Goal: Task Accomplishment & Management: Manage account settings

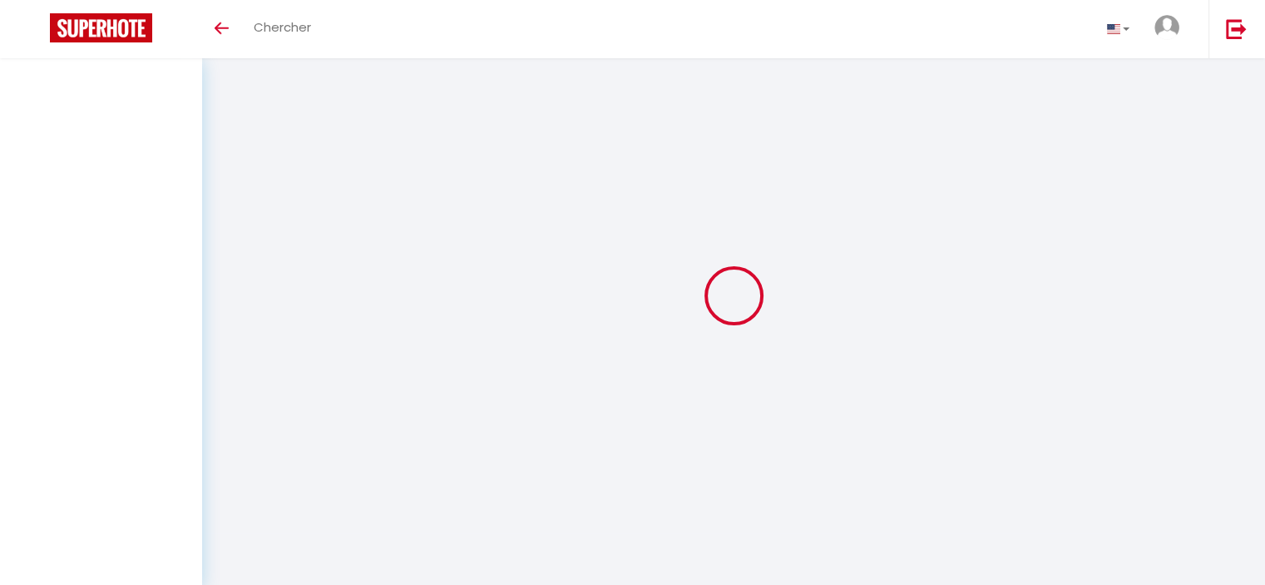
scroll to position [58, 0]
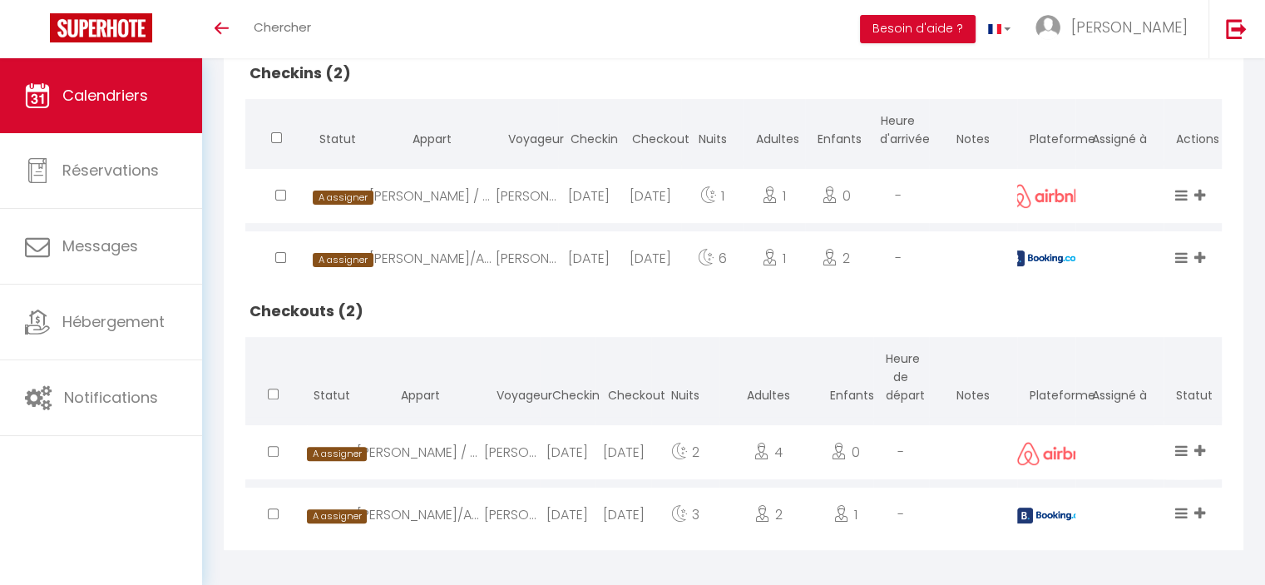
scroll to position [421, 0]
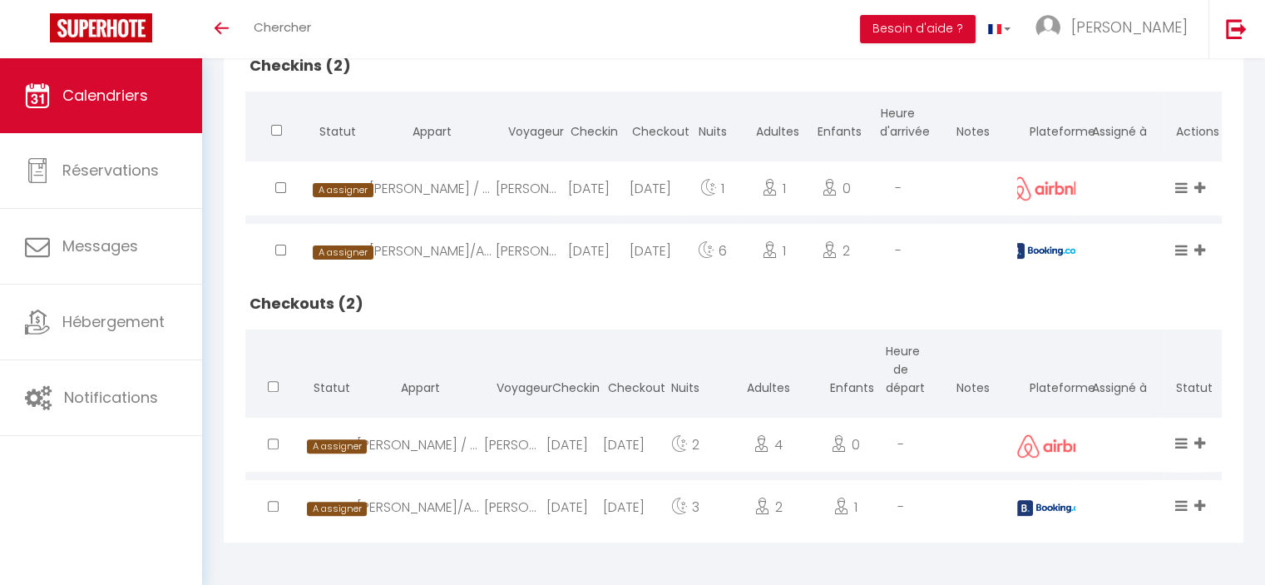
click at [488, 508] on div "[PERSON_NAME]" at bounding box center [512, 507] width 56 height 54
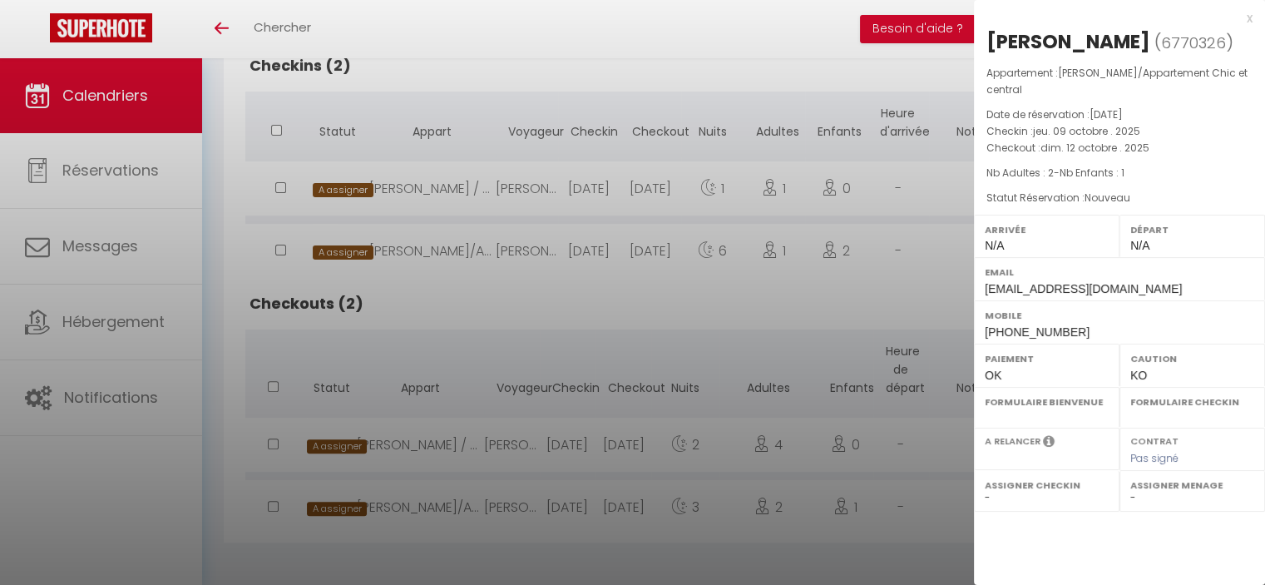
select select "0"
select select "1"
select select
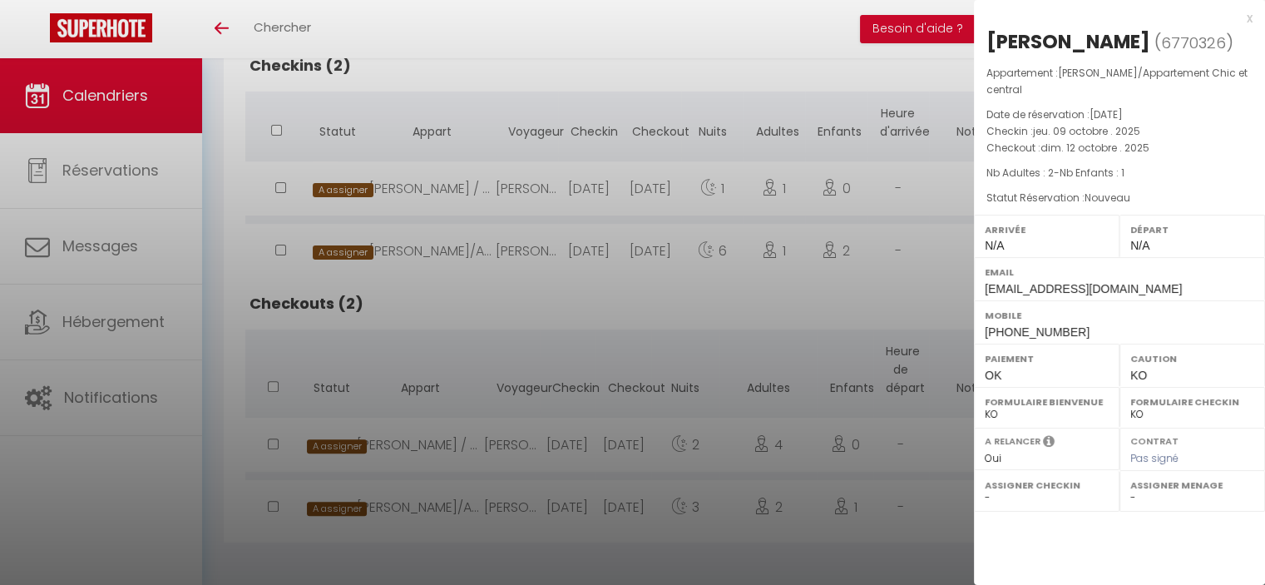
click at [510, 255] on div at bounding box center [632, 292] width 1265 height 585
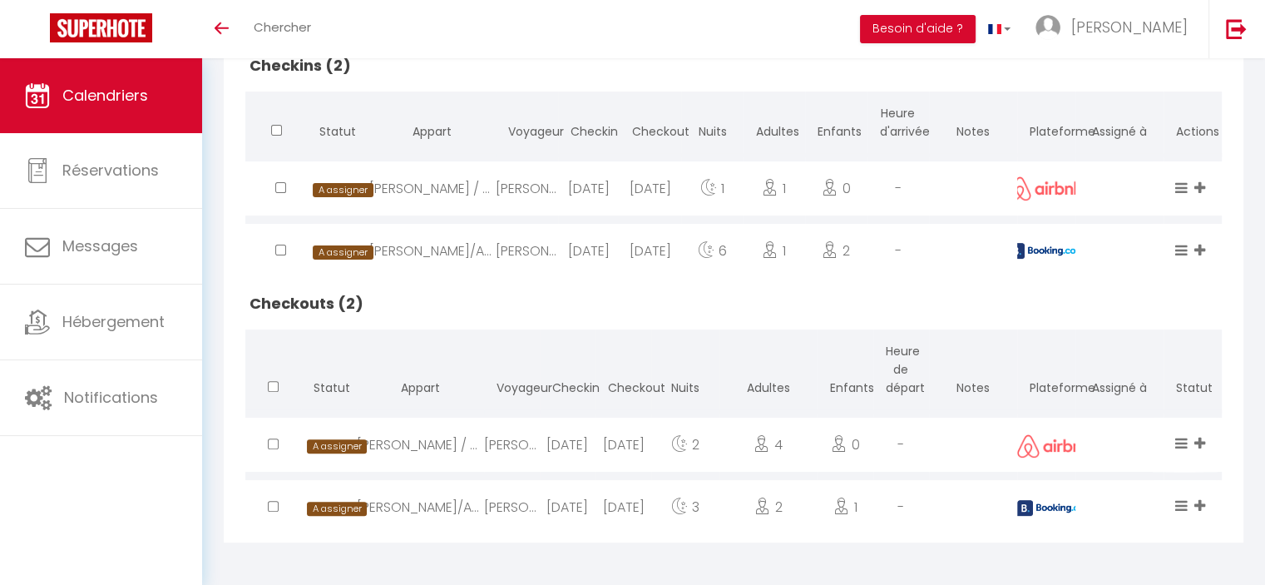
click at [511, 255] on div "[PERSON_NAME]" at bounding box center [527, 251] width 62 height 54
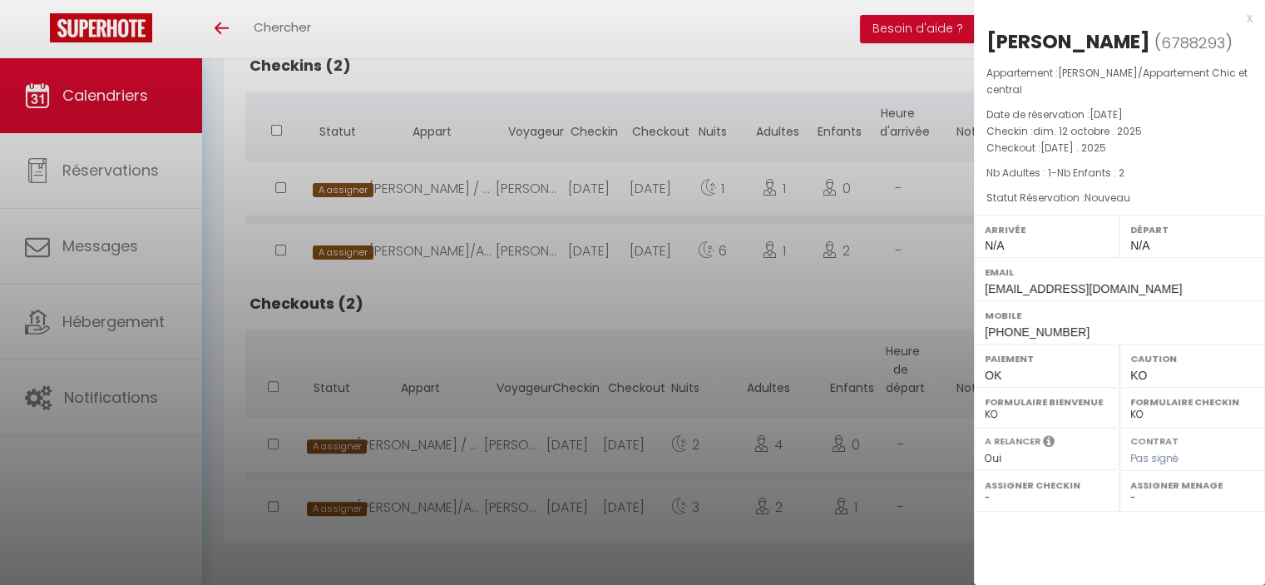
click at [526, 191] on div at bounding box center [632, 292] width 1265 height 585
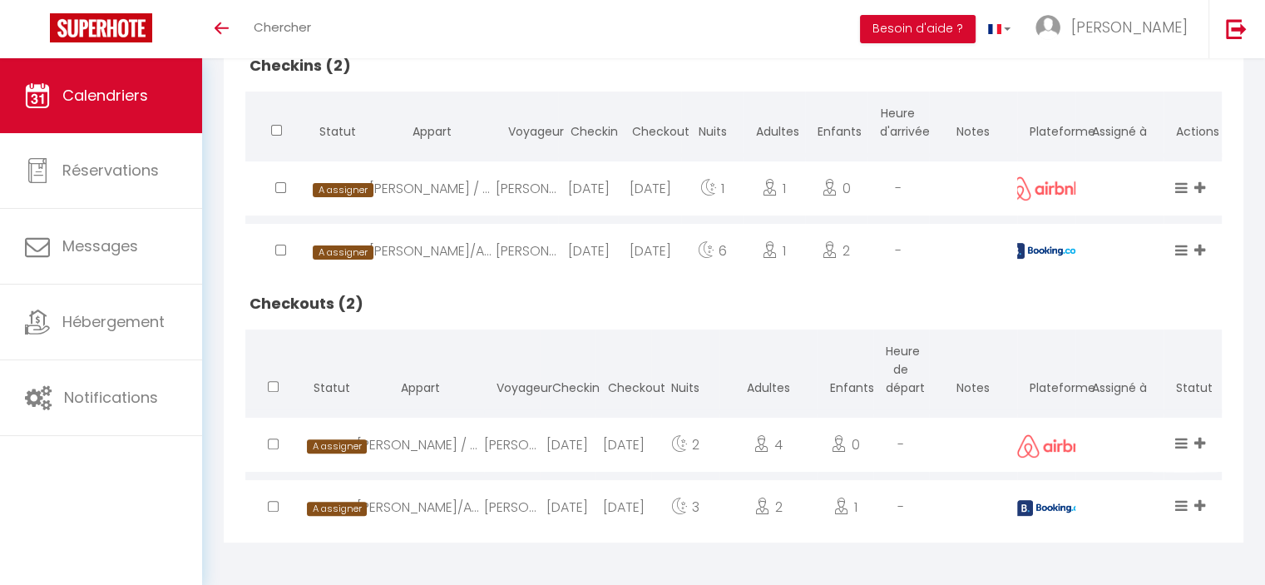
click at [526, 191] on div "[PERSON_NAME]" at bounding box center [527, 188] width 62 height 54
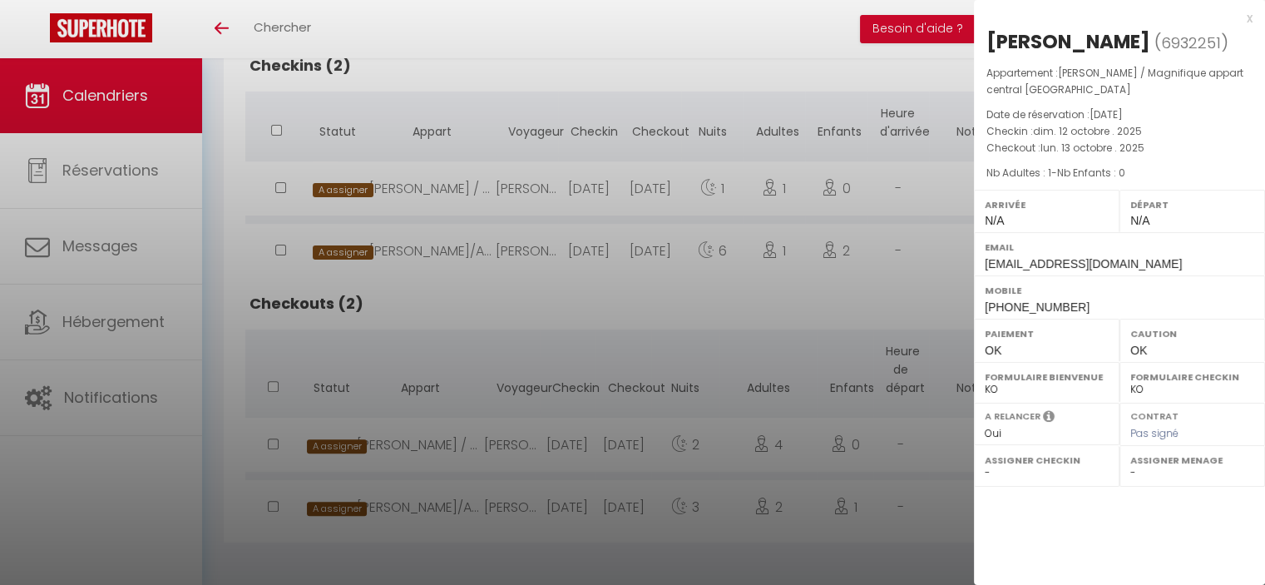
click at [542, 47] on div at bounding box center [632, 292] width 1265 height 585
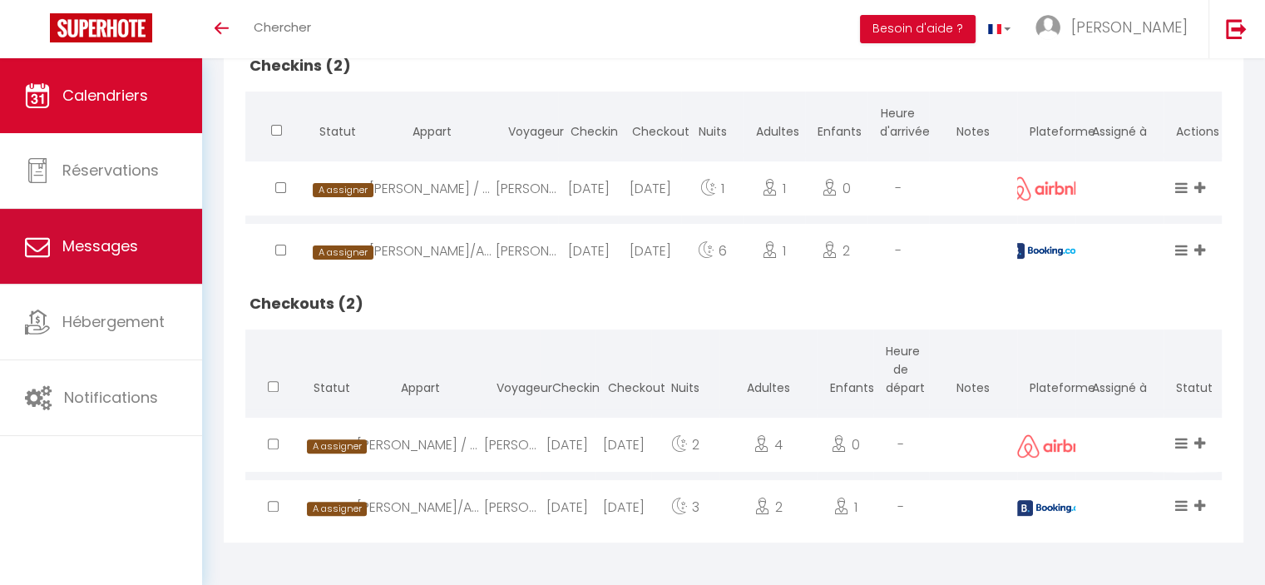
click at [81, 243] on span "Messages" at bounding box center [100, 245] width 76 height 21
select select "message"
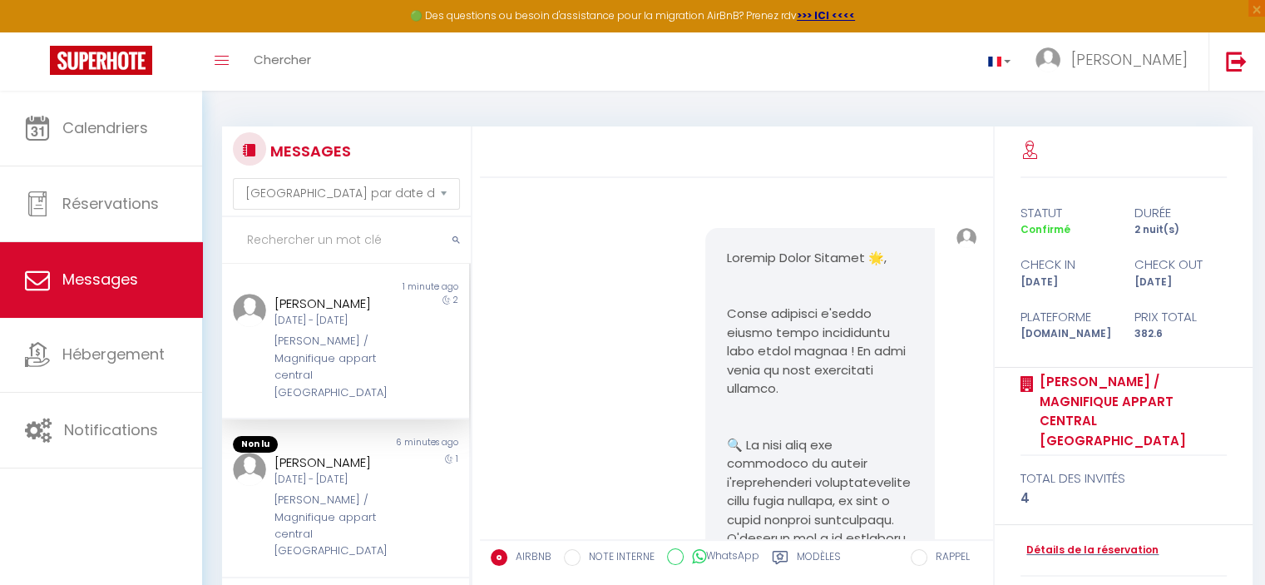
scroll to position [5795, 0]
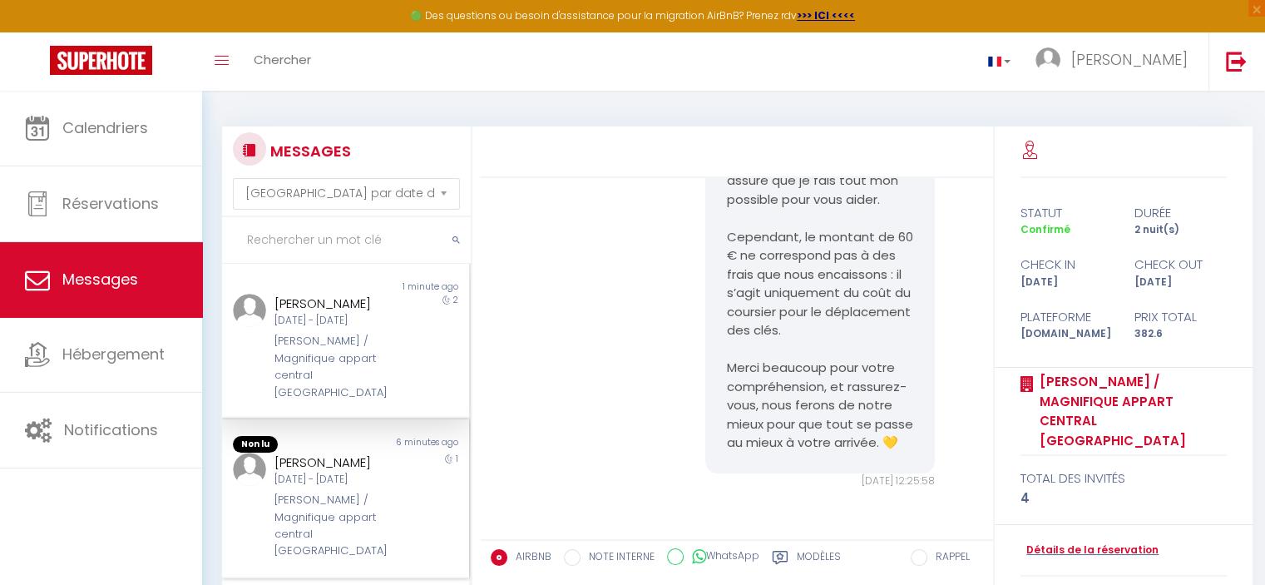
click at [310, 472] on div "[DATE] - [DATE]" at bounding box center [336, 480] width 122 height 16
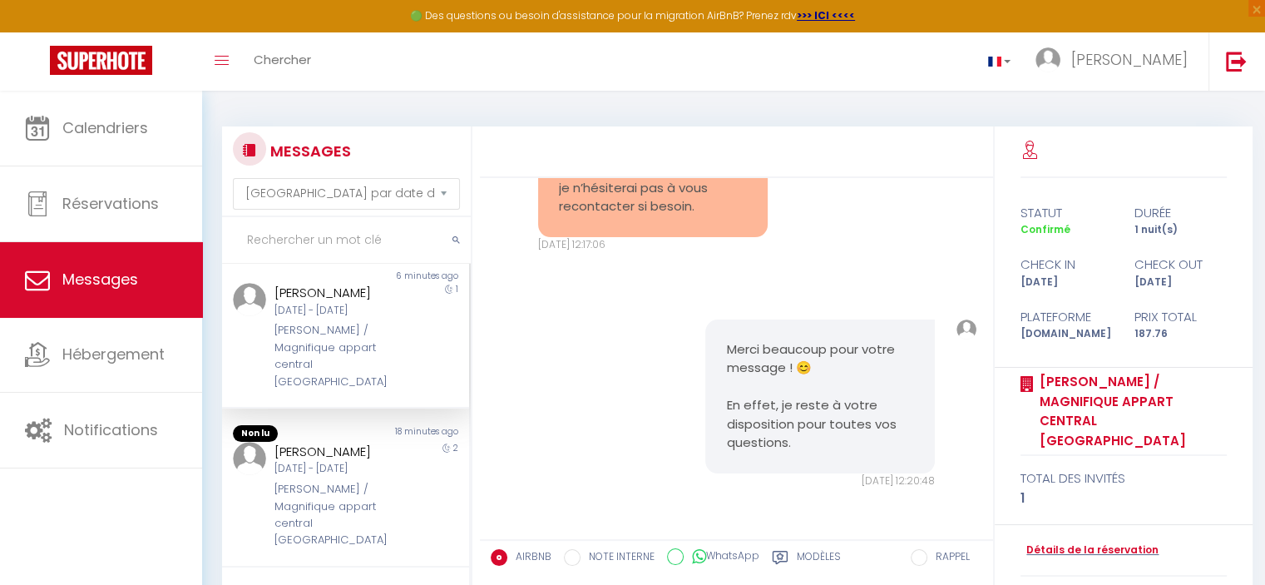
scroll to position [176, 0]
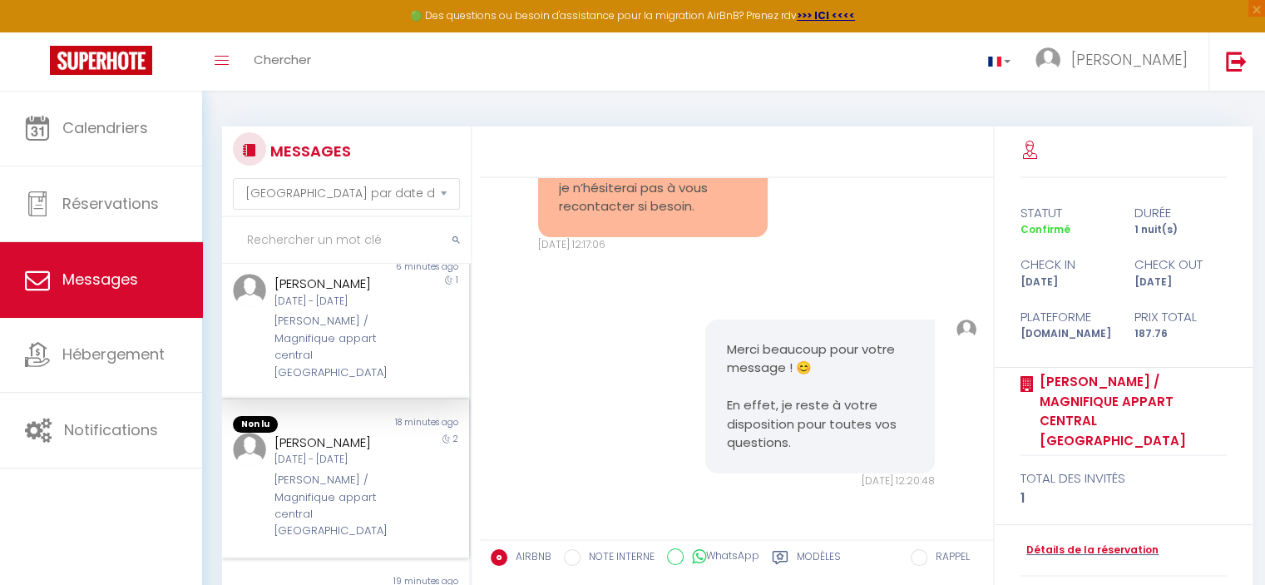
click at [353, 438] on div "[PERSON_NAME][DATE] - [DATE] [PERSON_NAME] / Magnifique appart central [GEOGRAP…" at bounding box center [335, 486] width 144 height 107
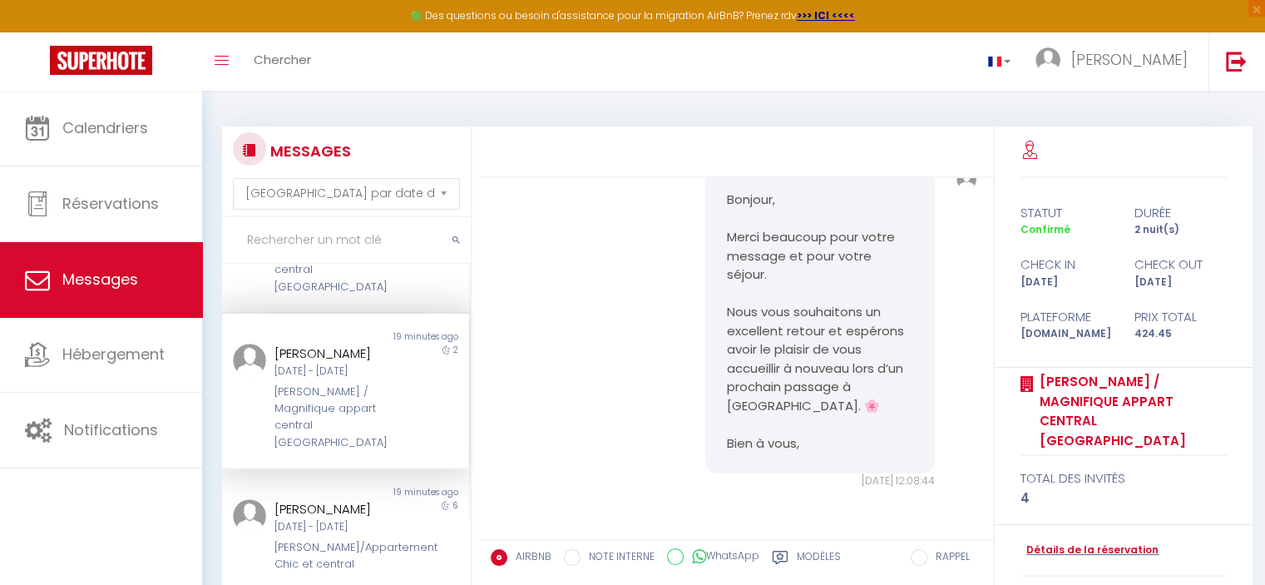
scroll to position [264, 0]
click at [356, 537] on div "[PERSON_NAME]/Appartement Chic et central" at bounding box center [336, 554] width 122 height 34
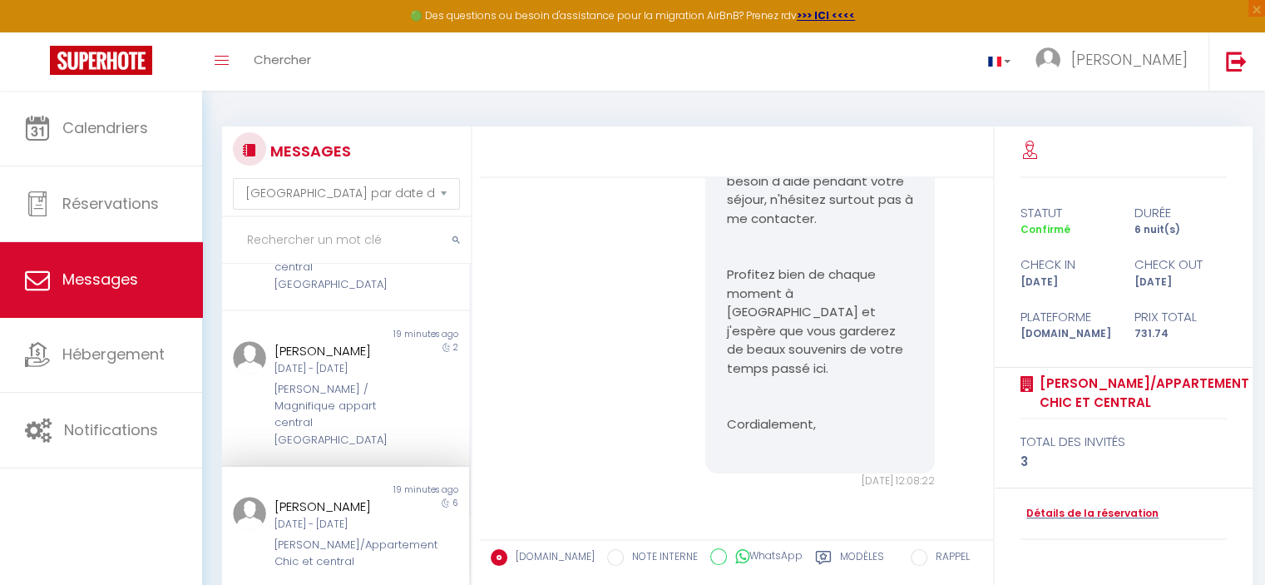
scroll to position [6040, 0]
click at [1111, 522] on link "Détails de la réservation" at bounding box center [1090, 514] width 138 height 16
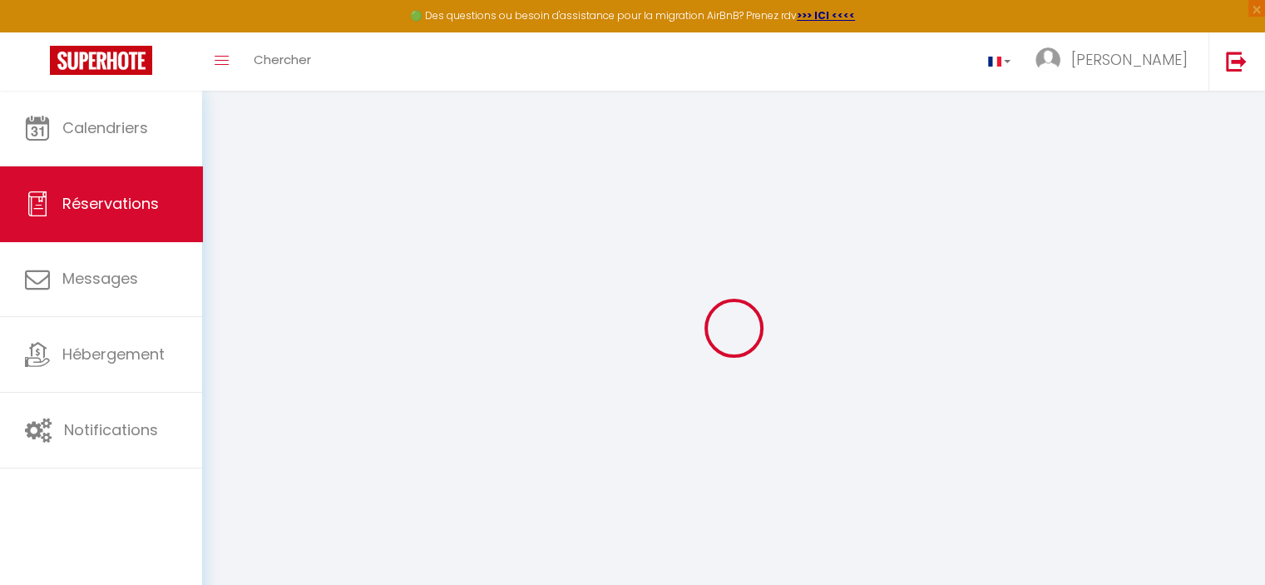
select select
checkbox input "false"
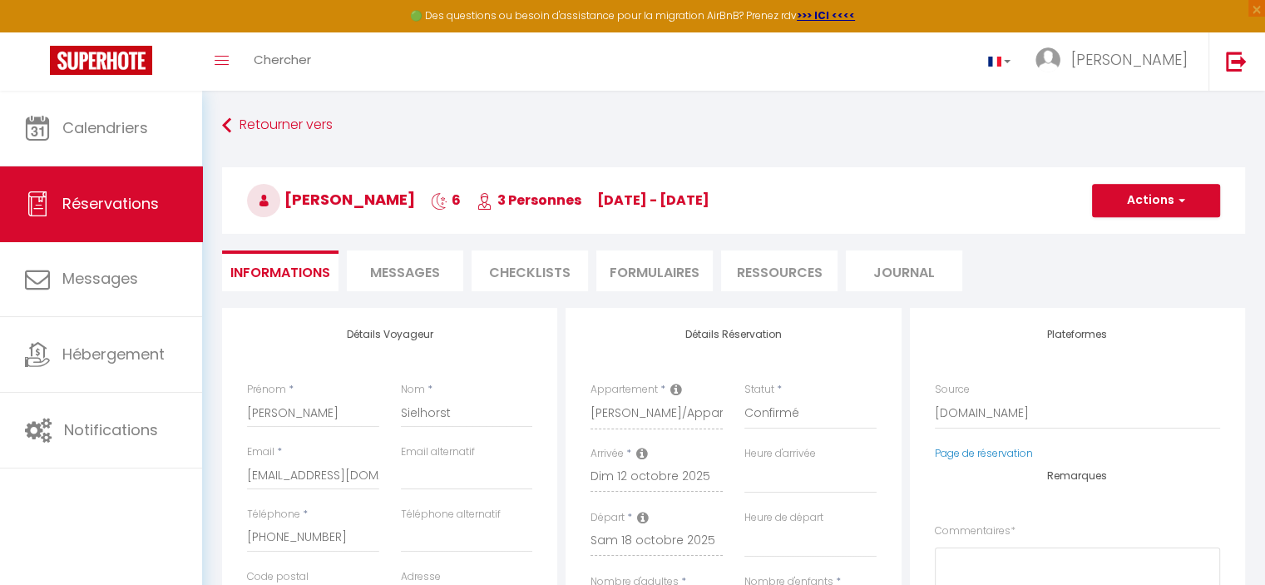
select select
checkbox input "false"
type textarea "** THIS RESERVATION HAS BEEN PRE-PAID ** Reservation has a cancellation grace p…"
type input "85"
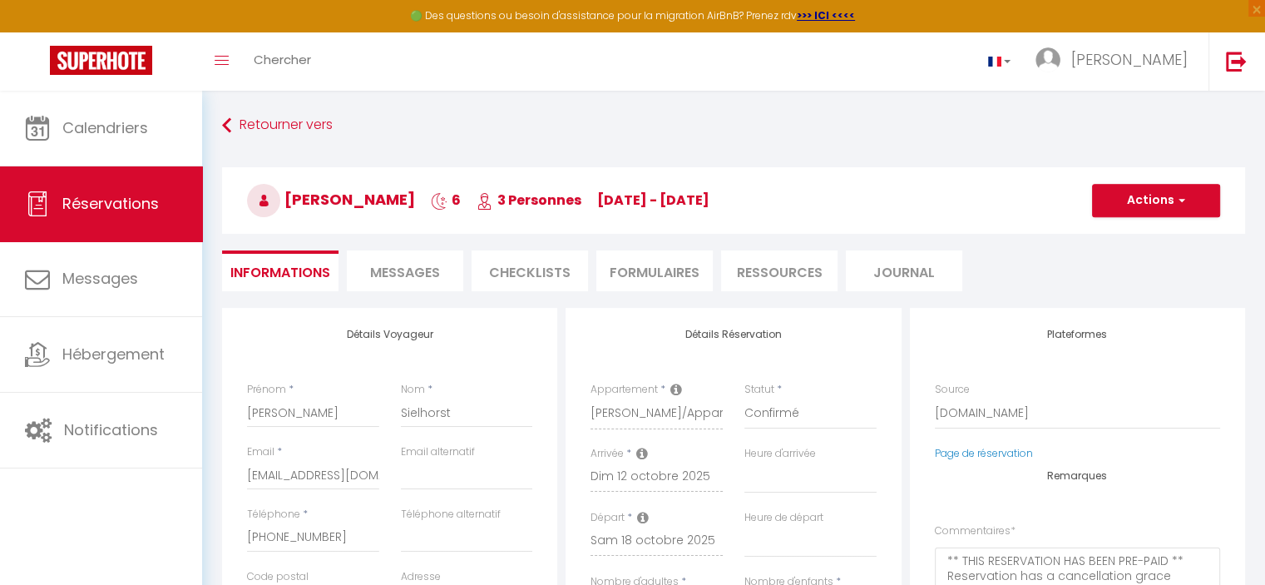
type input "15.6"
select select
checkbox input "false"
select select
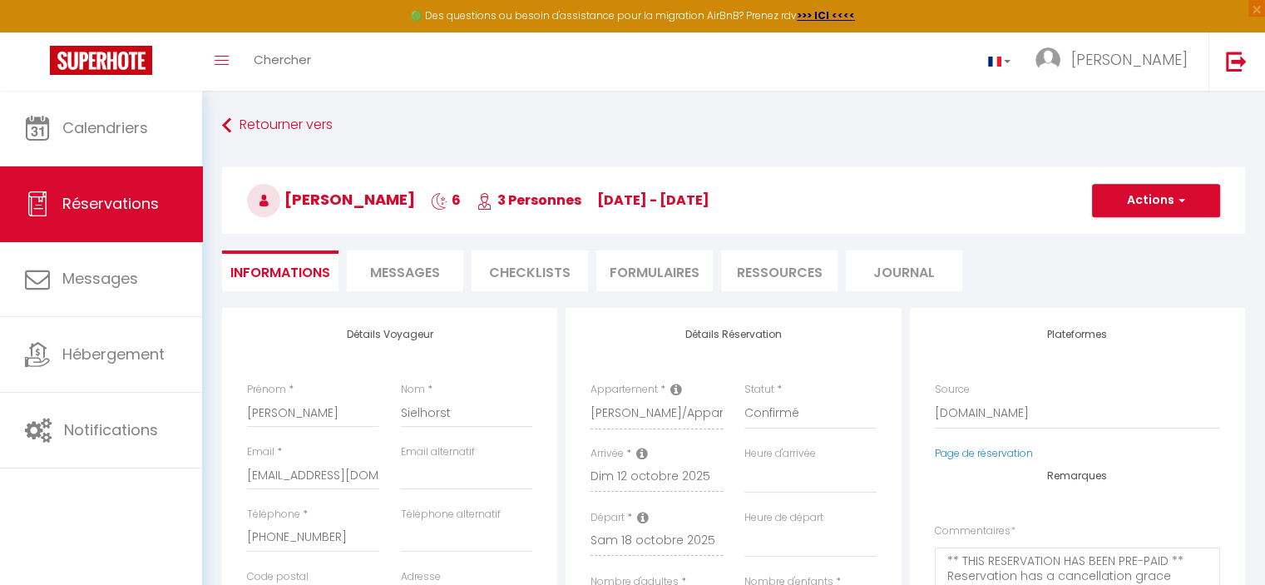
select select
